Goal: Task Accomplishment & Management: Use online tool/utility

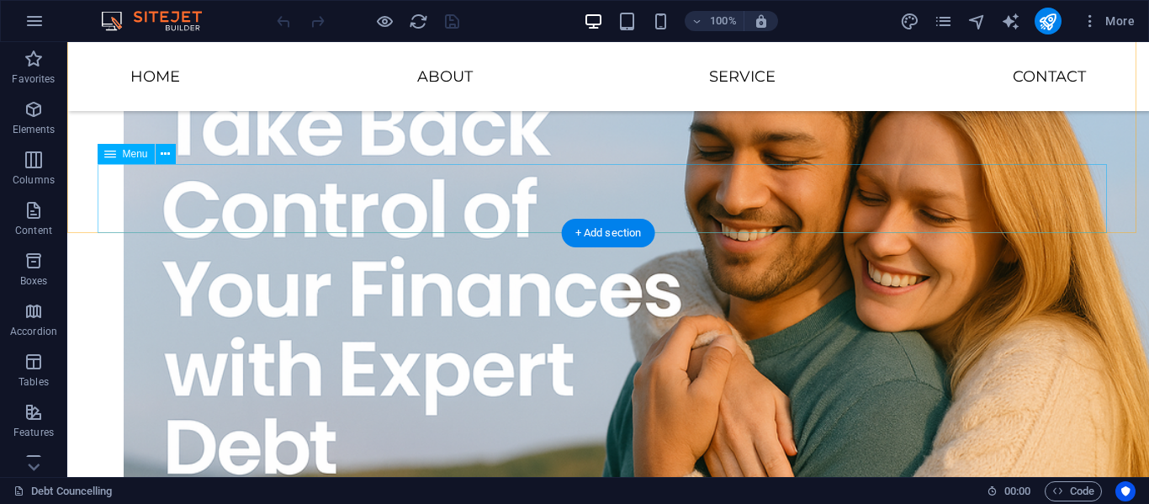
scroll to position [111, 0]
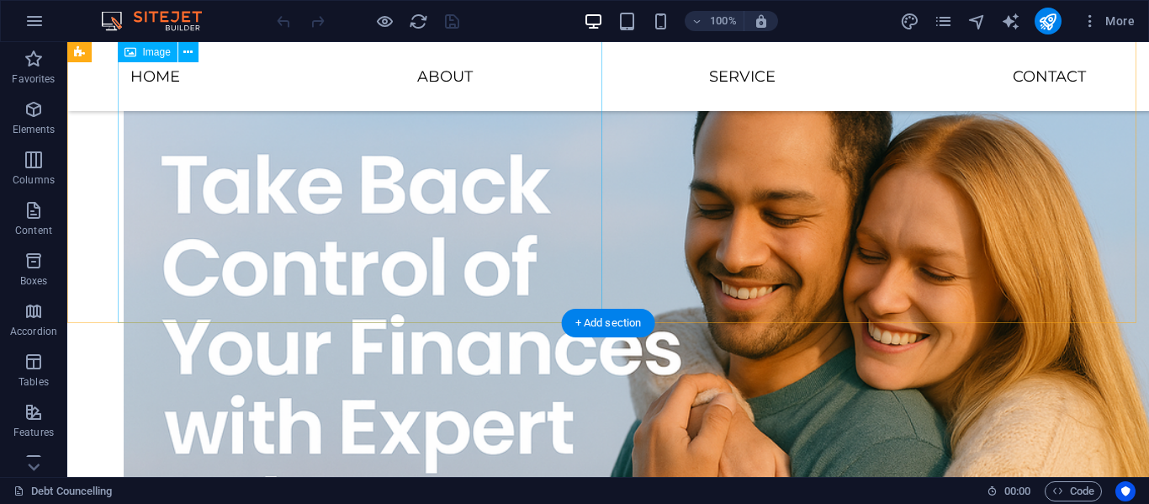
click at [251, 173] on figure at bounding box center [642, 345] width 1036 height 691
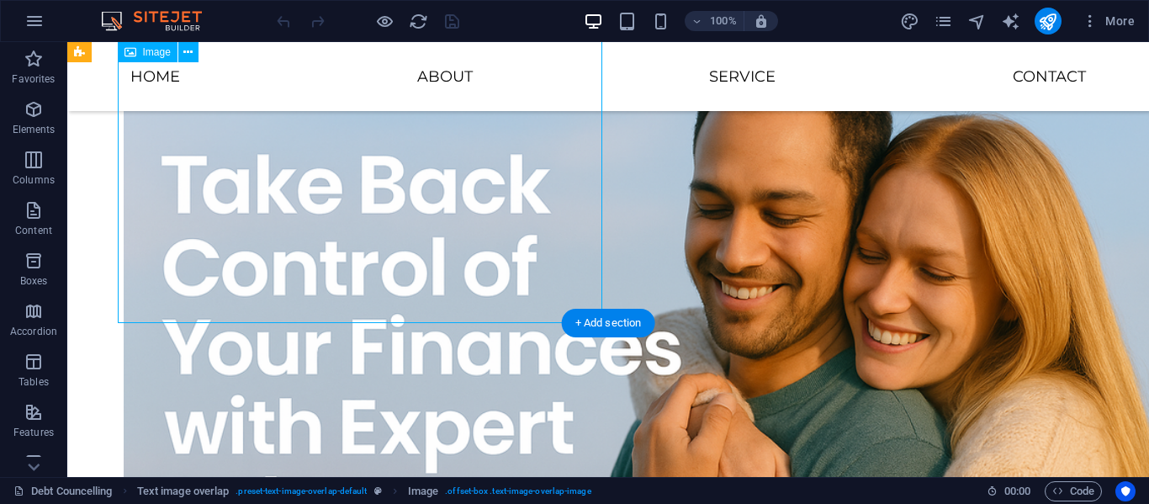
click at [251, 173] on figure at bounding box center [642, 345] width 1036 height 691
select select "%"
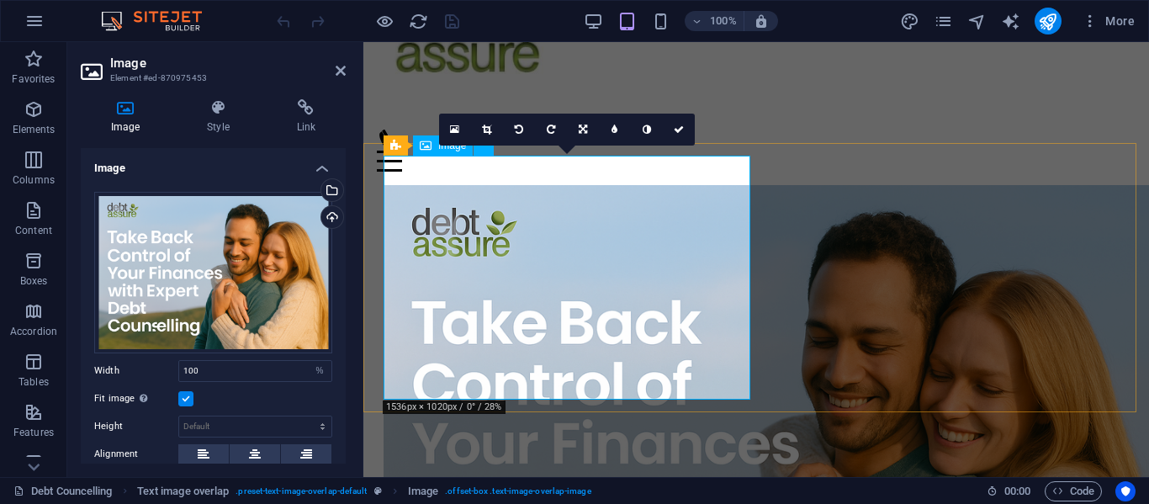
click at [579, 228] on figure at bounding box center [769, 442] width 772 height 515
click at [121, 108] on icon at bounding box center [125, 107] width 89 height 17
click at [120, 108] on icon at bounding box center [125, 107] width 89 height 17
